Goal: Use online tool/utility: Use online tool/utility

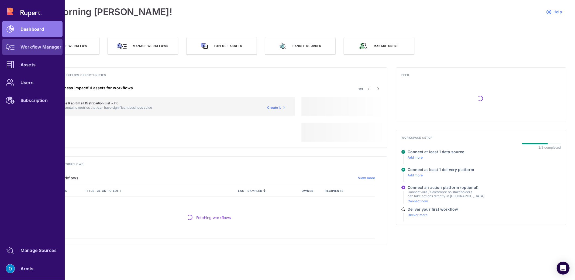
click at [29, 47] on div "Workflow Manager" at bounding box center [40, 46] width 41 height 3
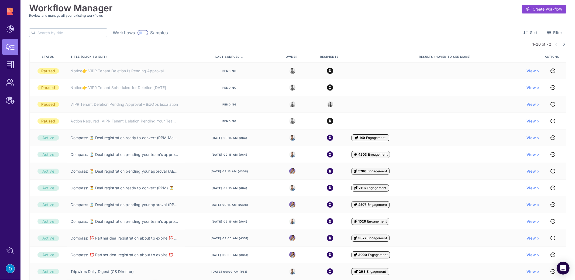
click at [56, 33] on input "text" at bounding box center [72, 33] width 70 height 8
type input "verify"
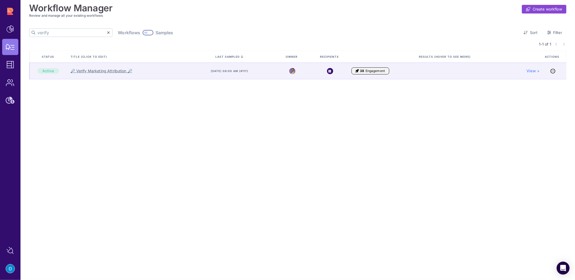
click at [95, 70] on link "🔎 Verify Marketing Attribution 🔎" at bounding box center [101, 70] width 61 height 5
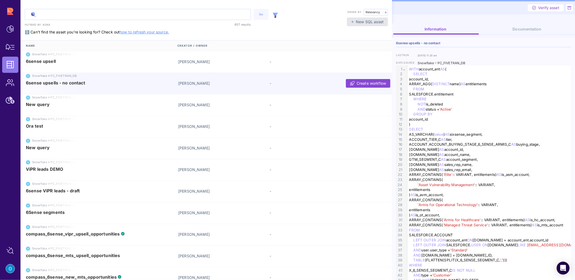
click at [66, 16] on input "text" at bounding box center [138, 14] width 226 height 11
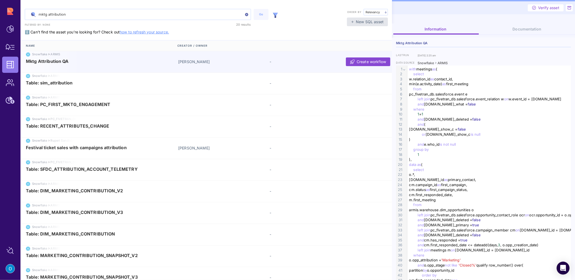
type input "mktg attribution"
click at [84, 59] on span "Mktg Attribution QA" at bounding box center [99, 61] width 146 height 5
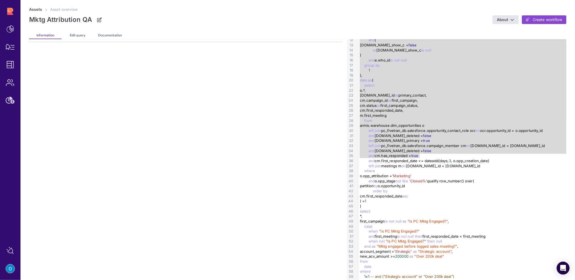
scroll to position [63, 0]
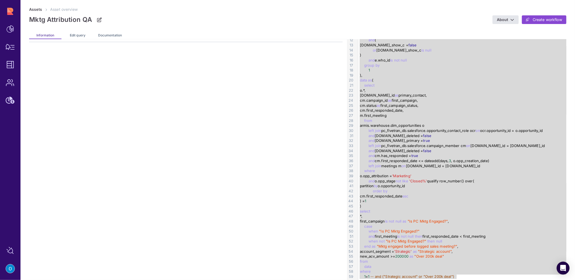
drag, startPoint x: 359, startPoint y: 43, endPoint x: 462, endPoint y: 274, distance: 252.8
click at [462, 274] on div "with meetings as ( select w.relation_id as contact_id, min(e.activity_date) as …" at bounding box center [463, 130] width 210 height 299
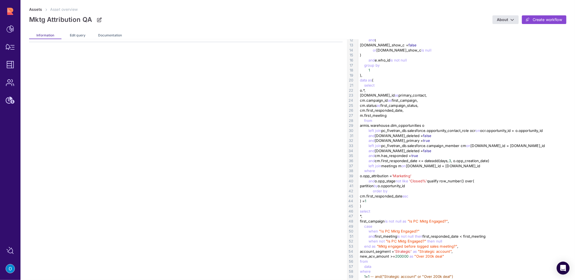
click at [462, 274] on div "1 = 1 -- and ( "Strategic account" or "Over 200k deal" )" at bounding box center [463, 276] width 210 height 5
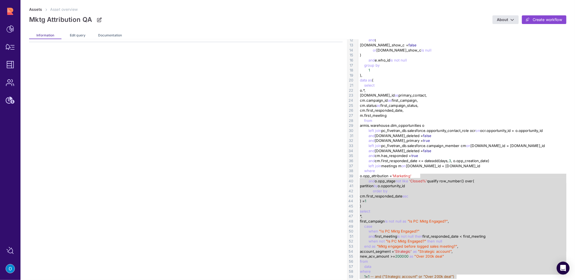
scroll to position [0, 0]
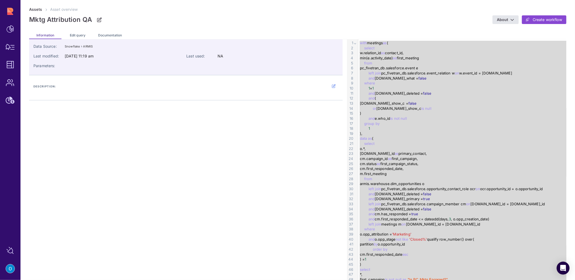
drag, startPoint x: 462, startPoint y: 274, endPoint x: 359, endPoint y: 40, distance: 255.9
click at [359, 40] on div "with meetings as ( select w.relation_id as contact_id, min(e.activity_date) as …" at bounding box center [463, 188] width 210 height 299
click at [360, 41] on span "with" at bounding box center [363, 43] width 7 height 4
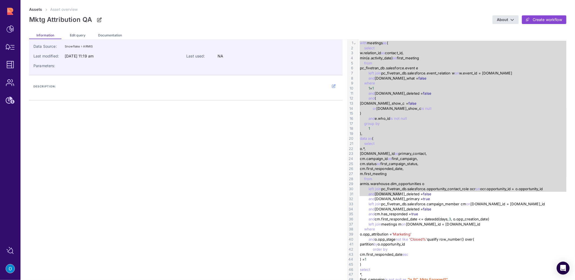
drag, startPoint x: 359, startPoint y: 42, endPoint x: 400, endPoint y: 194, distance: 156.9
click at [400, 194] on div "with meetings as ( select w.relation_id as contact_id, min(e.activity_date) as …" at bounding box center [463, 188] width 210 height 299
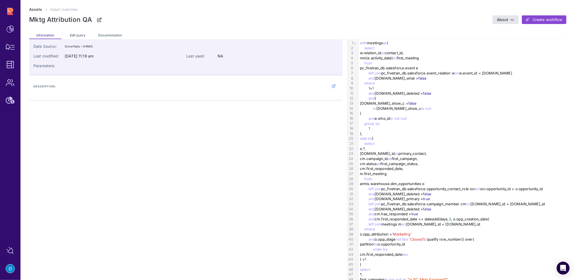
click at [400, 194] on div "and [DOMAIN_NAME]_deleted = false" at bounding box center [463, 193] width 210 height 5
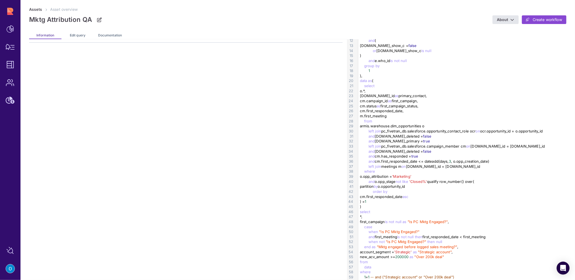
scroll to position [63, 0]
click at [77, 34] on span "Edit query" at bounding box center [78, 35] width 16 height 4
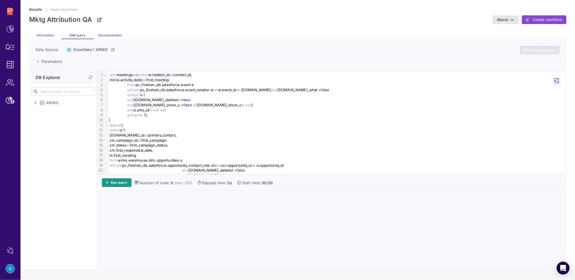
drag, startPoint x: 118, startPoint y: 120, endPoint x: 175, endPoint y: 123, distance: 57.2
click at [118, 120] on div at bounding box center [337, 119] width 459 height 5
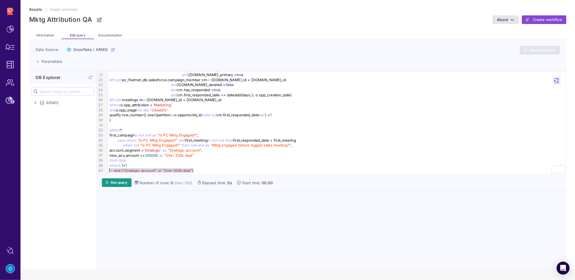
drag, startPoint x: 204, startPoint y: 170, endPoint x: 128, endPoint y: 168, distance: 76.0
click at [108, 168] on div "-- and ("Strategic account" or "Over 200k deal")" at bounding box center [337, 170] width 459 height 5
click at [180, 168] on span "-- and ("Strategic account" or "Over 200k deal")" at bounding box center [151, 170] width 84 height 4
click at [154, 163] on div "where 1 = 1" at bounding box center [337, 165] width 459 height 5
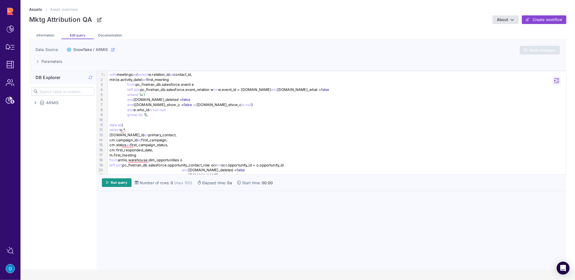
scroll to position [0, 0]
click at [225, 105] on div "and ([DOMAIN_NAME]_show_c = false or [DOMAIN_NAME]_show_c is null )" at bounding box center [337, 104] width 459 height 5
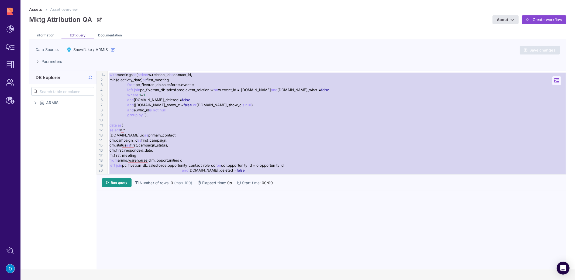
click at [236, 121] on div "To enrich screen reader interactions, please activate Accessibility in Grammarl…" at bounding box center [337, 119] width 459 height 5
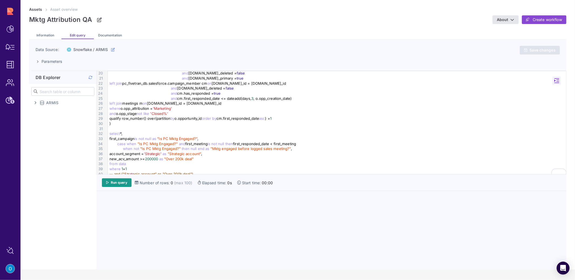
scroll to position [101, 0]
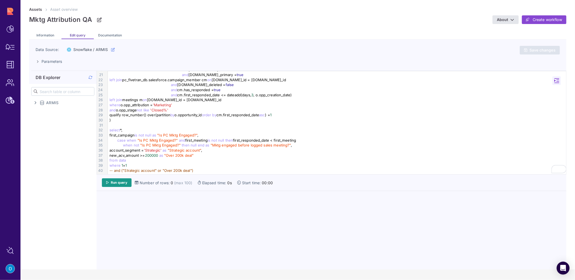
click at [148, 118] on div ")" at bounding box center [337, 119] width 459 height 5
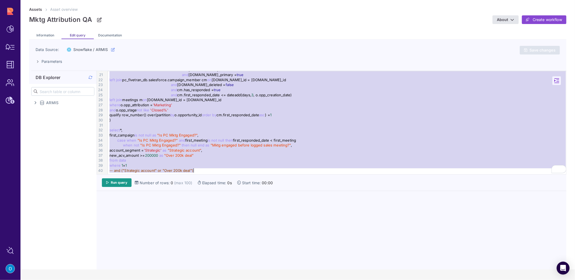
click at [252, 105] on div "where o.opp_attribution = 'Marketing'" at bounding box center [337, 104] width 459 height 5
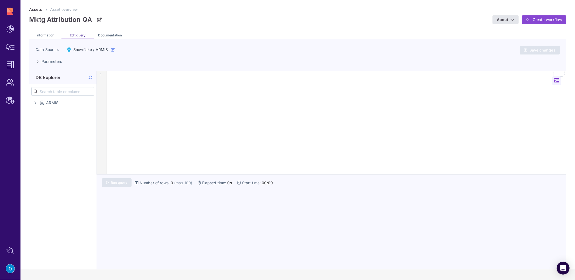
scroll to position [0, 0]
click at [123, 184] on span "Run query" at bounding box center [119, 182] width 16 height 4
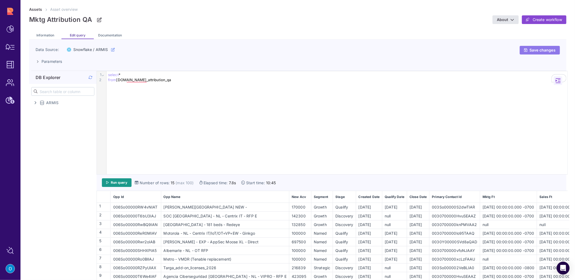
click at [524, 50] on icon at bounding box center [525, 50] width 3 height 4
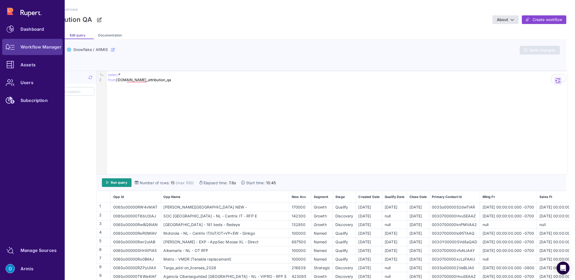
click at [32, 45] on div "Workflow Manager" at bounding box center [40, 46] width 41 height 3
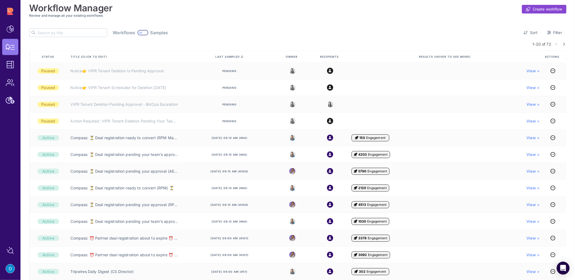
click at [66, 32] on input "text" at bounding box center [72, 33] width 70 height 8
type input "verify"
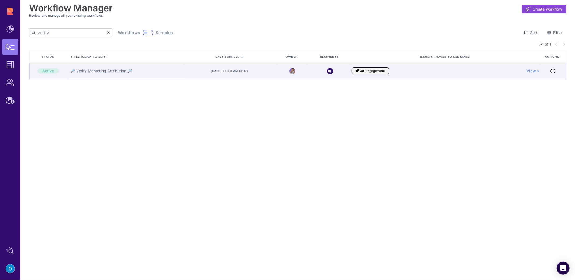
click at [101, 71] on link "🔎 Verify Marketing Attribution 🔎" at bounding box center [101, 70] width 61 height 5
